Goal: Use online tool/utility: Utilize a website feature to perform a specific function

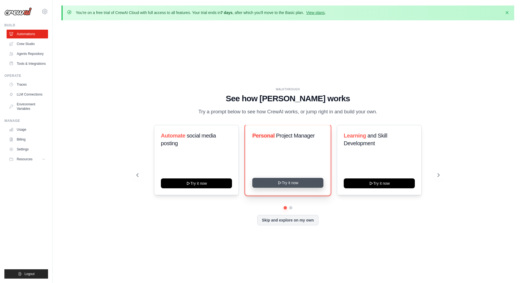
click at [298, 181] on button "Try it now" at bounding box center [287, 183] width 71 height 10
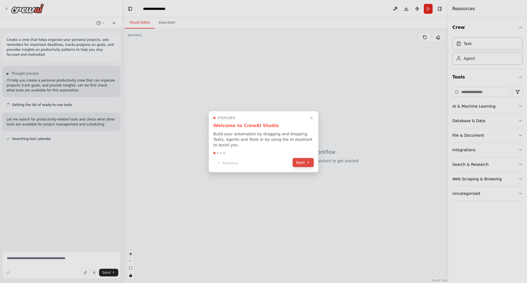
click at [302, 162] on button "Next" at bounding box center [303, 162] width 21 height 9
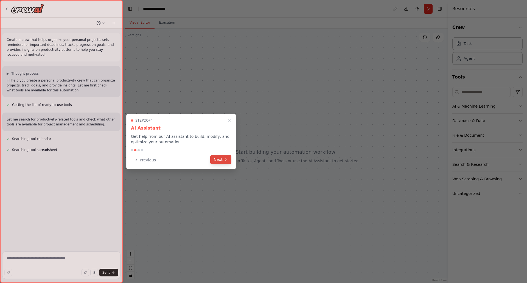
click at [221, 161] on button "Next" at bounding box center [220, 159] width 21 height 9
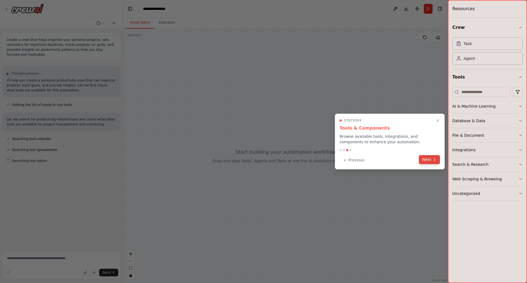
click at [432, 160] on button "Next" at bounding box center [429, 159] width 21 height 9
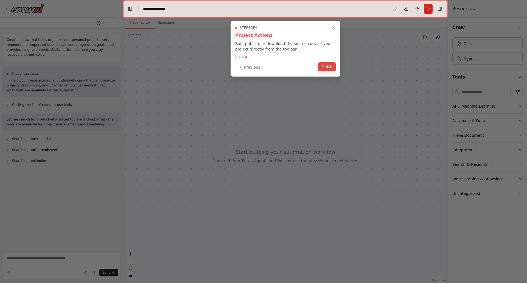
click at [329, 68] on button "Finish" at bounding box center [327, 66] width 18 height 9
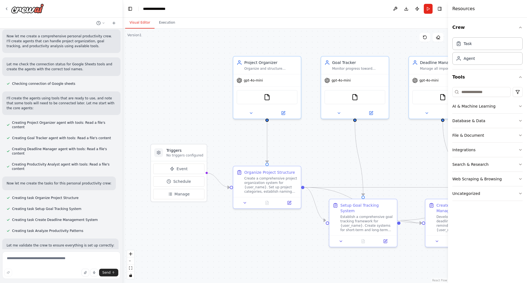
scroll to position [152, 0]
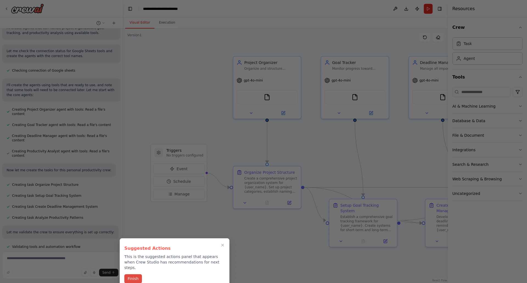
click at [135, 274] on button "Finish" at bounding box center [133, 278] width 18 height 9
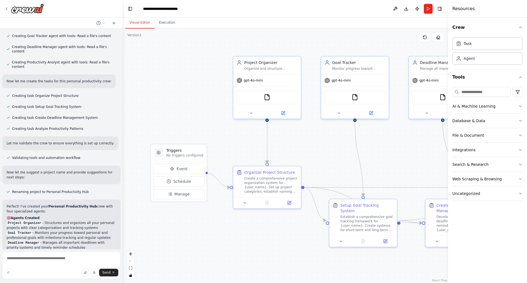
scroll to position [400, 0]
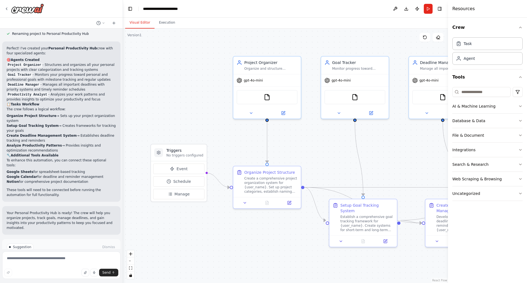
click at [46, 269] on icon at bounding box center [47, 270] width 3 height 3
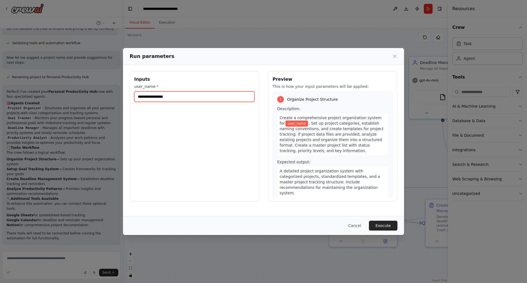
click at [156, 97] on input "user_name *" at bounding box center [194, 96] width 120 height 10
type input "******"
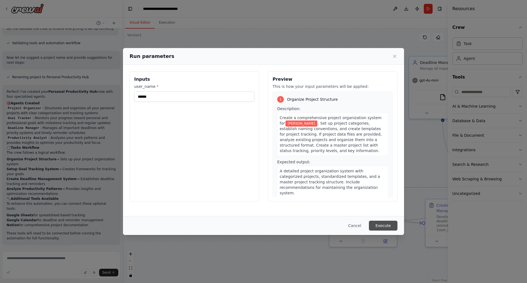
click at [385, 223] on button "Execute" at bounding box center [383, 226] width 29 height 10
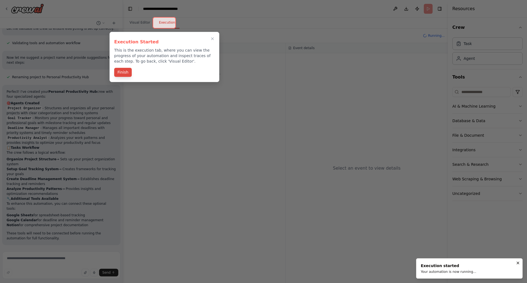
click at [120, 73] on button "Finish" at bounding box center [123, 72] width 18 height 9
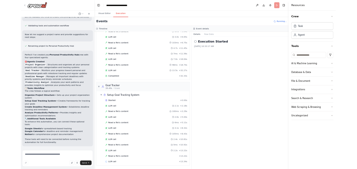
scroll to position [400, 0]
